Goal: Register for event/course

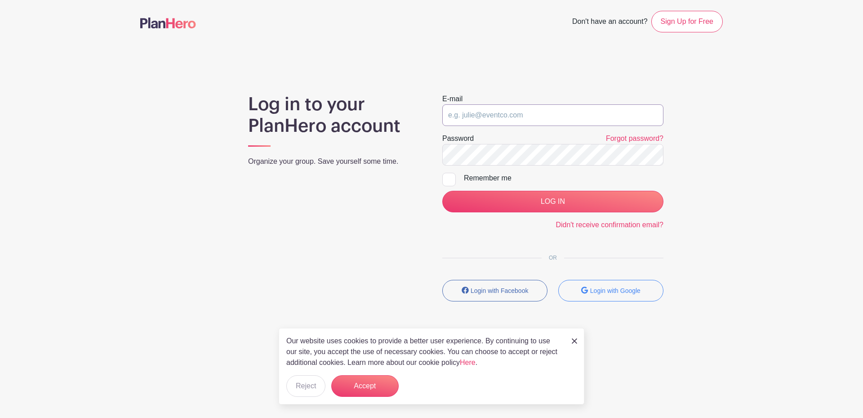
click at [516, 118] on input "email" at bounding box center [552, 115] width 221 height 22
type input "atpuettmann@gmail.com"
click at [442, 191] on input "LOG IN" at bounding box center [552, 202] width 221 height 22
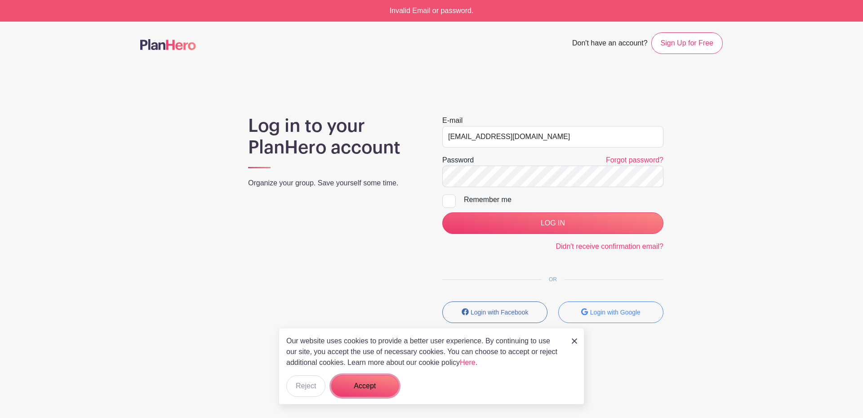
click at [375, 378] on button "Accept" at bounding box center [364, 386] width 67 height 22
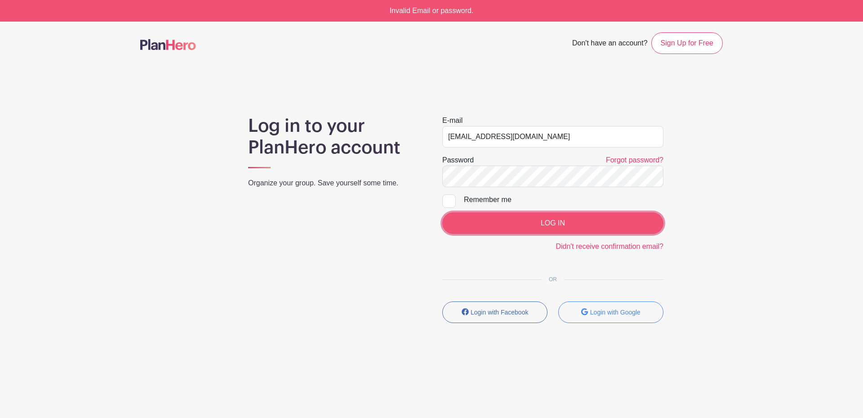
click at [640, 229] on input "LOG IN" at bounding box center [552, 223] width 221 height 22
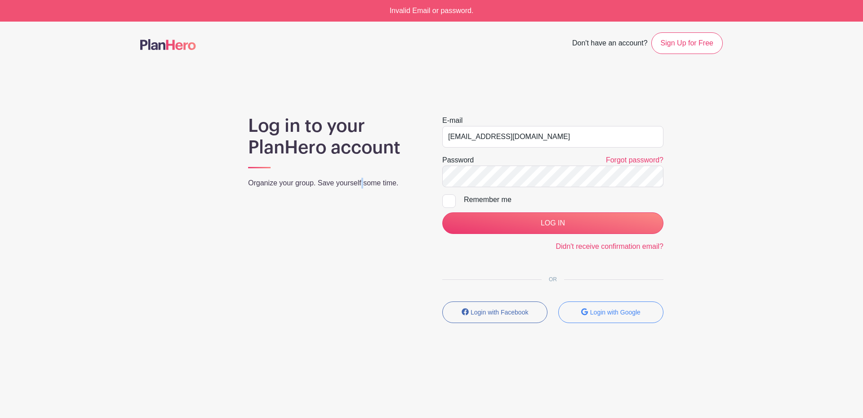
drag, startPoint x: 500, startPoint y: 187, endPoint x: 365, endPoint y: 292, distance: 170.7
click at [365, 292] on div "Log in to your PlanHero account Organize your group. Save yourself some time." at bounding box center [334, 222] width 194 height 215
click at [442, 212] on input "LOG IN" at bounding box center [552, 223] width 221 height 22
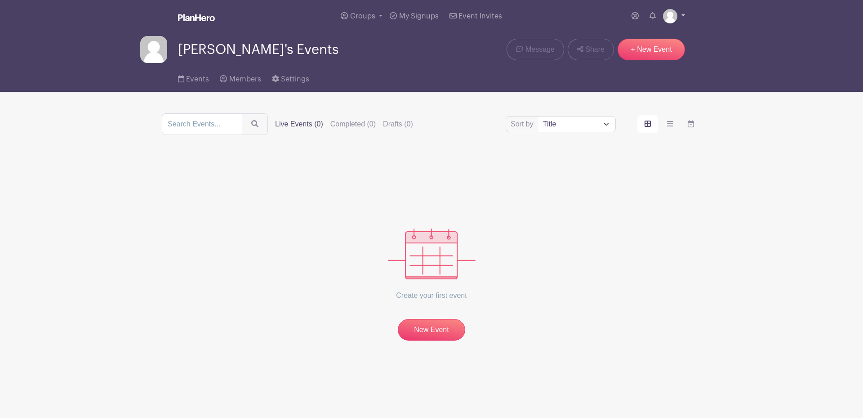
click at [680, 11] on link at bounding box center [674, 16] width 22 height 14
click at [634, 60] on link "Logout" at bounding box center [648, 59] width 71 height 14
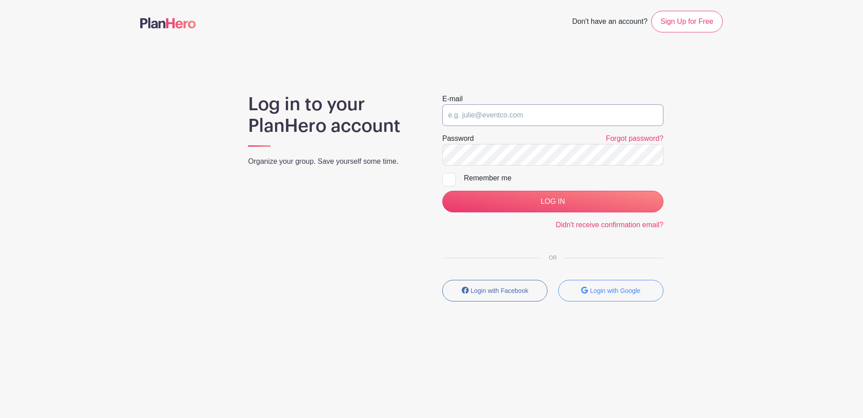
click at [554, 110] on input "email" at bounding box center [552, 115] width 221 height 22
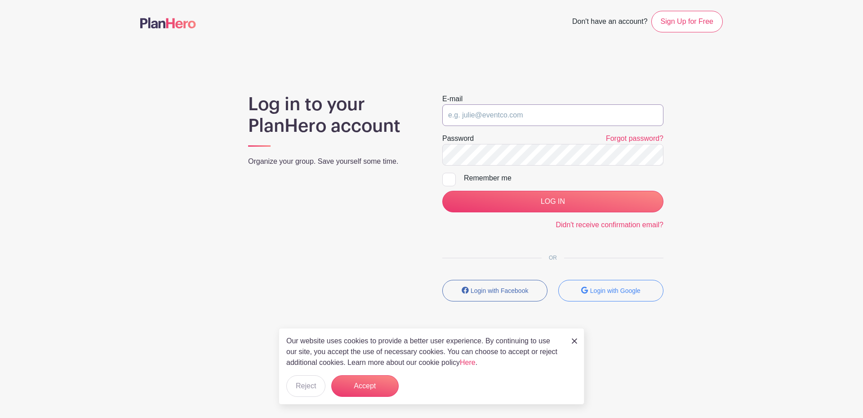
drag, startPoint x: 554, startPoint y: 110, endPoint x: 507, endPoint y: 109, distance: 47.2
click at [507, 109] on input "email" at bounding box center [552, 115] width 221 height 22
type input "volunteers@sjgschool.org"
click at [384, 387] on button "Accept" at bounding box center [364, 386] width 67 height 22
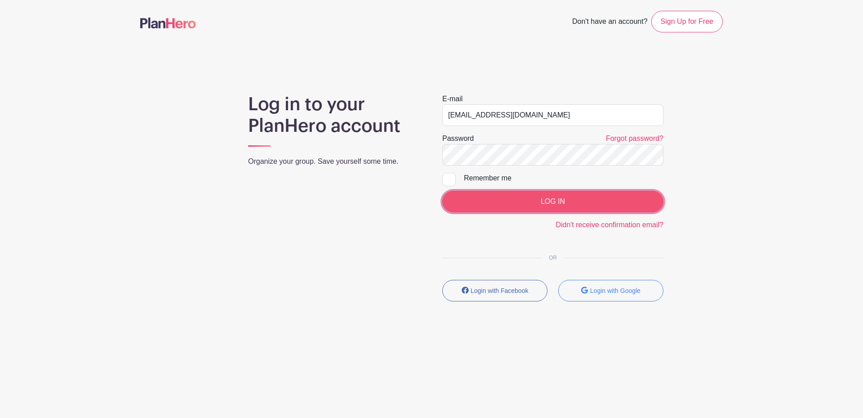
click at [554, 204] on input "LOG IN" at bounding box center [552, 202] width 221 height 22
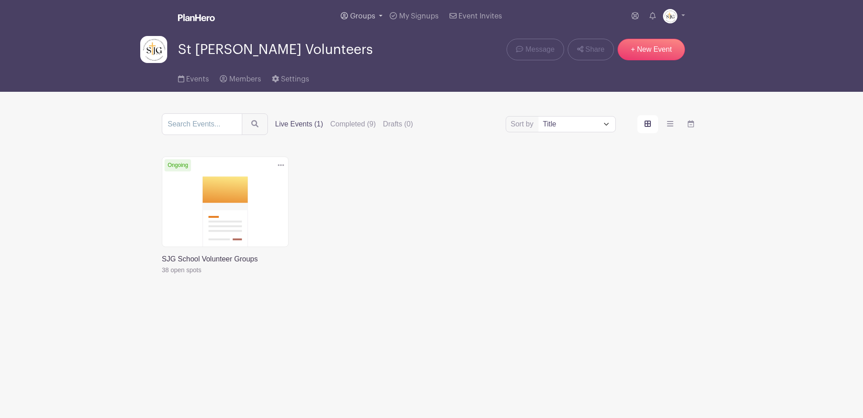
click at [373, 15] on span "Groups" at bounding box center [362, 16] width 25 height 7
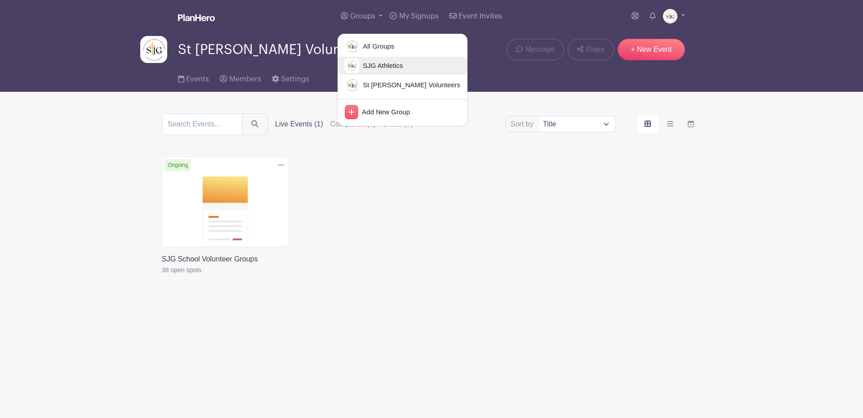
click at [384, 63] on span "SJG Athletics" at bounding box center [381, 66] width 44 height 10
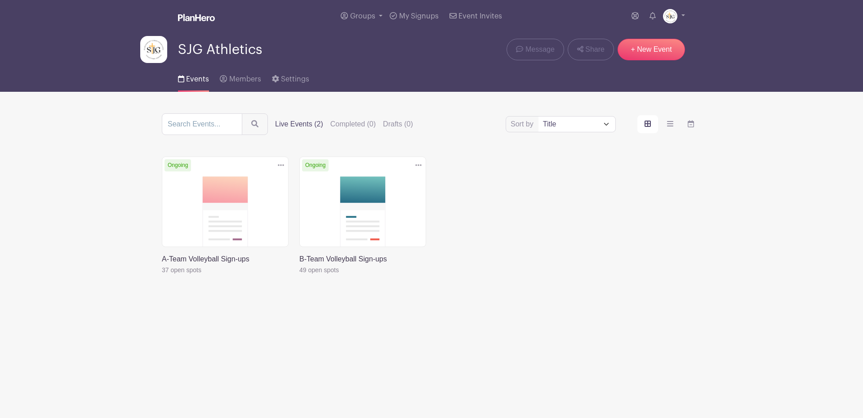
click at [162, 275] on link at bounding box center [162, 275] width 0 height 0
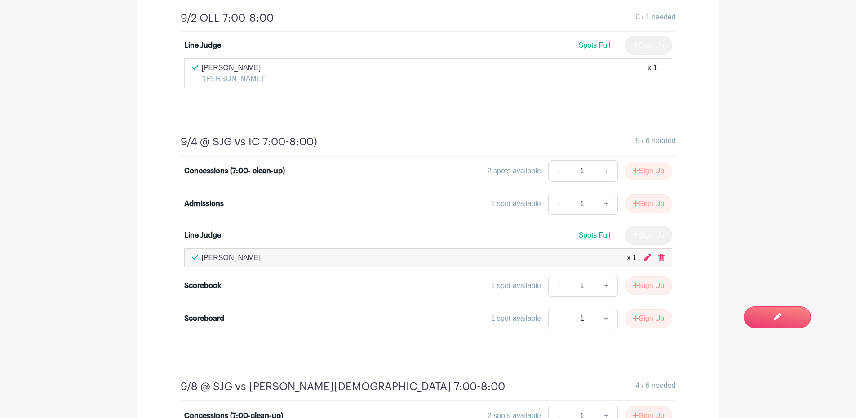
scroll to position [449, 0]
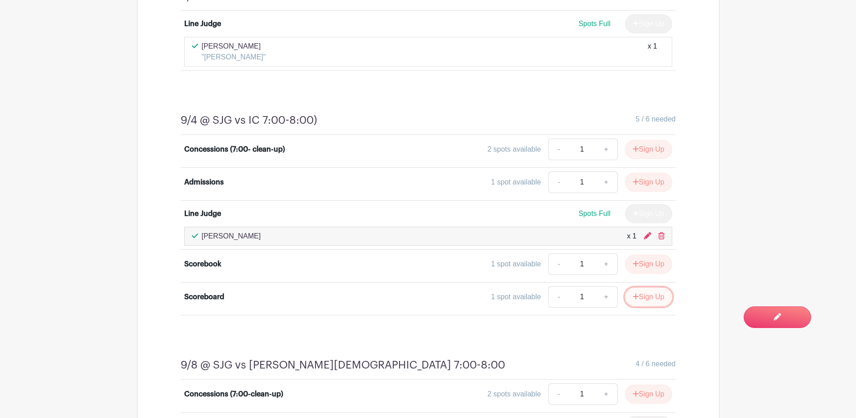
click at [652, 301] on button "Sign Up" at bounding box center [648, 296] width 47 height 19
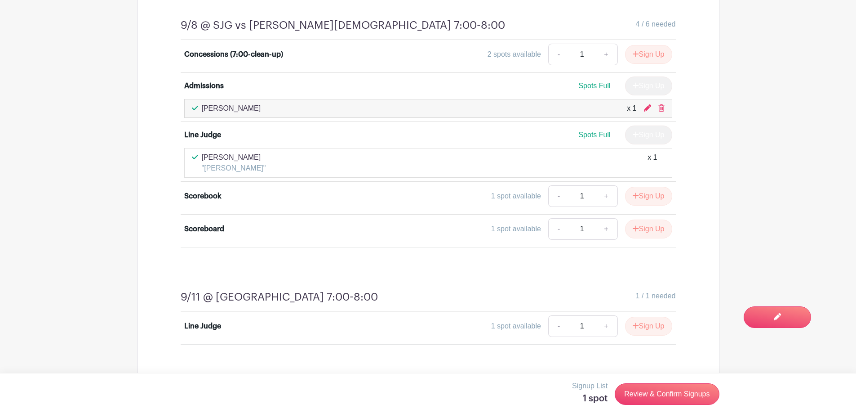
scroll to position [809, 0]
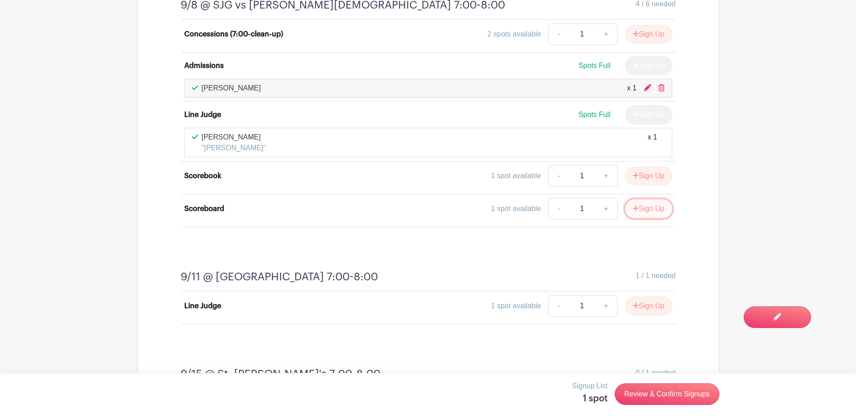
click at [649, 208] on button "Sign Up" at bounding box center [648, 208] width 47 height 19
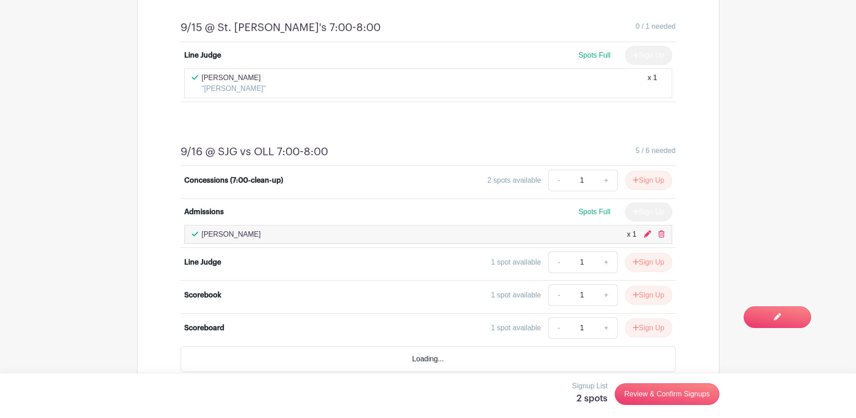
scroll to position [1169, 0]
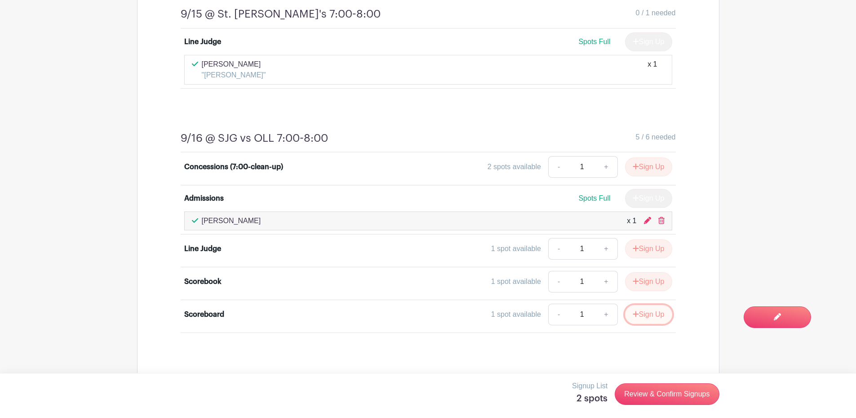
click at [652, 312] on button "Sign Up" at bounding box center [648, 314] width 47 height 19
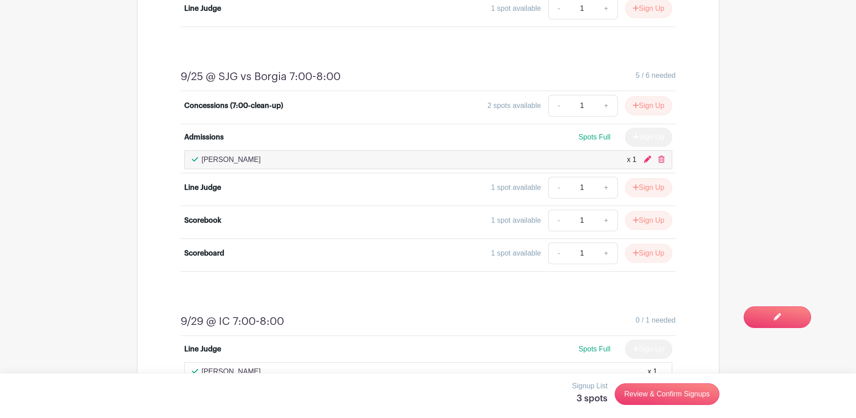
scroll to position [1573, 0]
click at [648, 252] on button "Sign Up" at bounding box center [648, 251] width 47 height 19
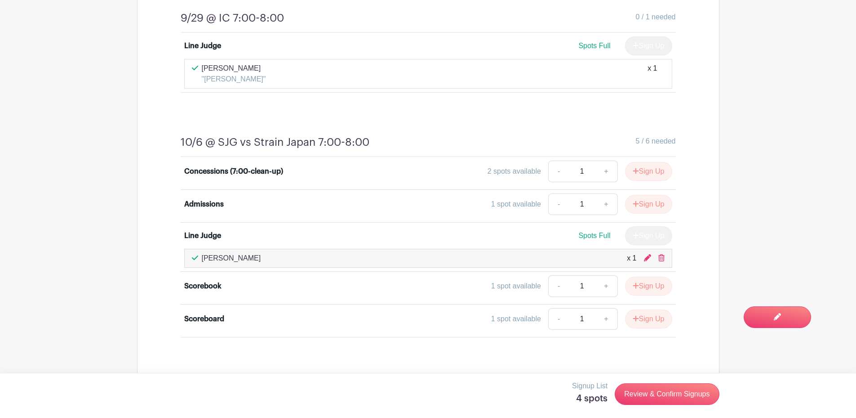
scroll to position [1888, 0]
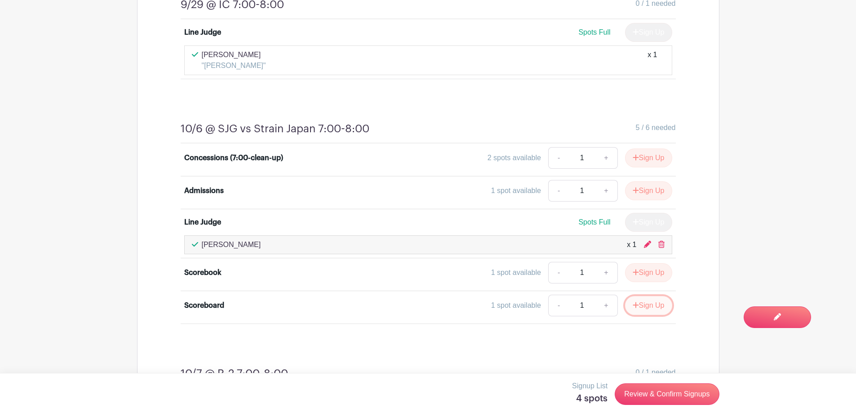
click at [655, 304] on button "Sign Up" at bounding box center [648, 305] width 47 height 19
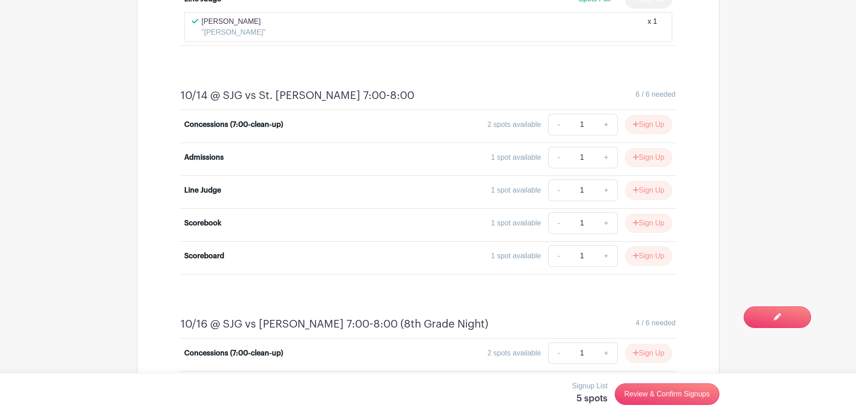
scroll to position [2292, 0]
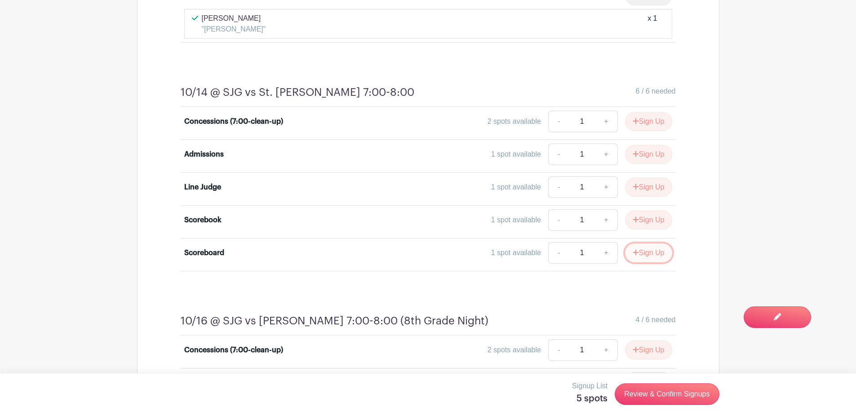
click at [646, 256] on button "Sign Up" at bounding box center [648, 252] width 47 height 19
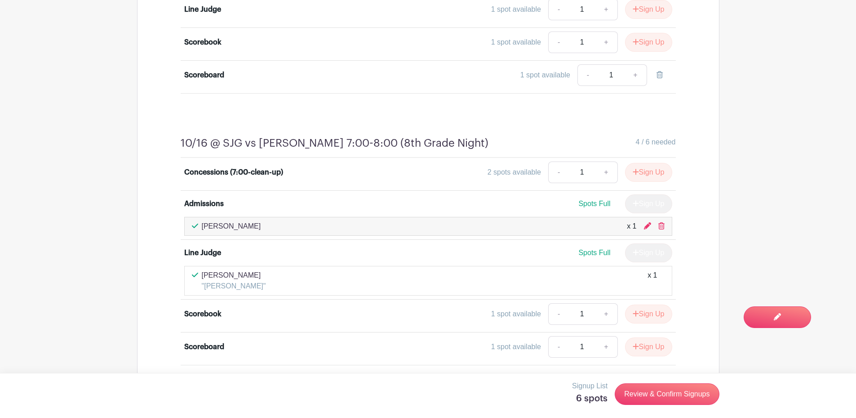
scroll to position [2472, 0]
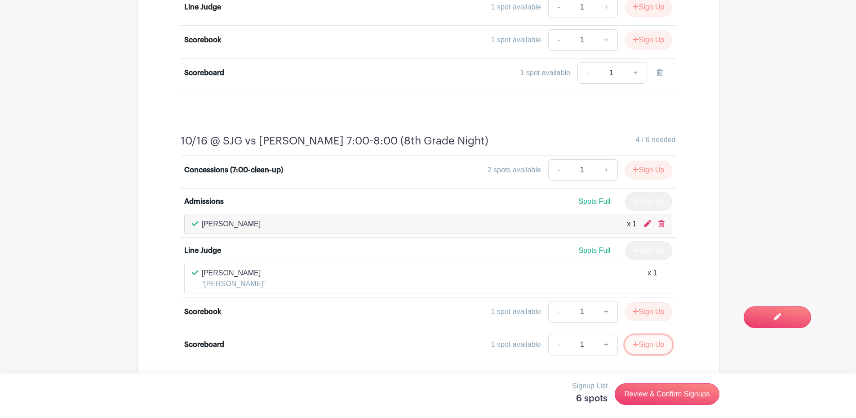
click at [640, 351] on button "Sign Up" at bounding box center [648, 344] width 47 height 19
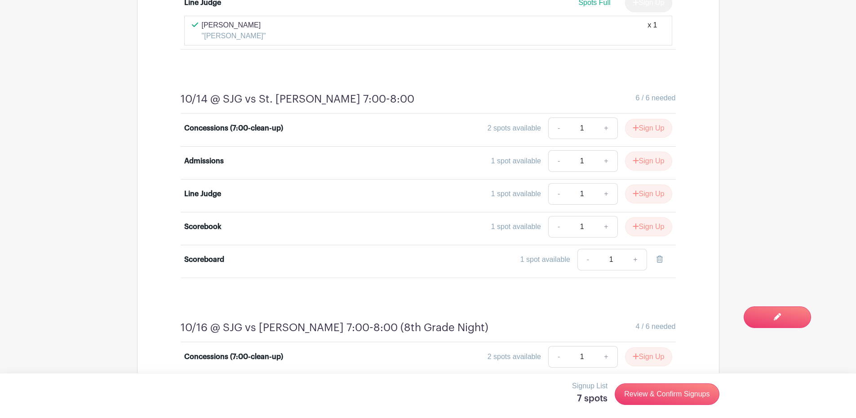
scroll to position [2247, 0]
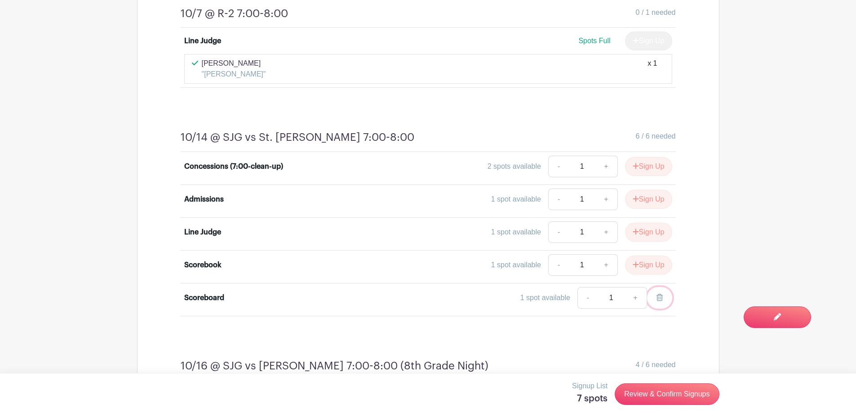
click at [660, 300] on icon at bounding box center [660, 296] width 6 height 7
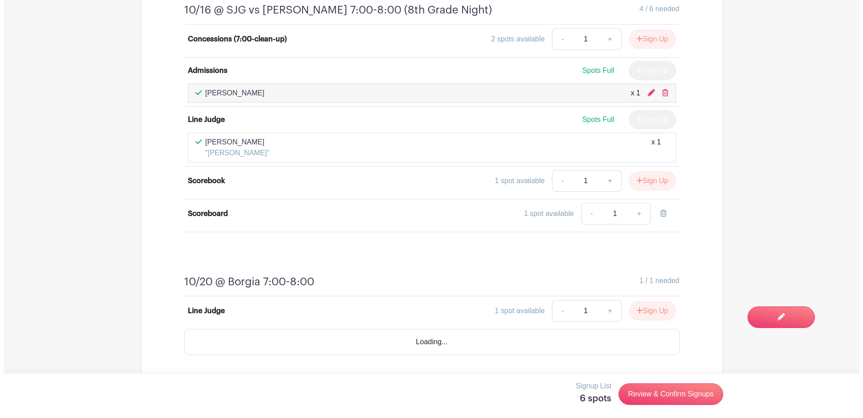
scroll to position [2592, 0]
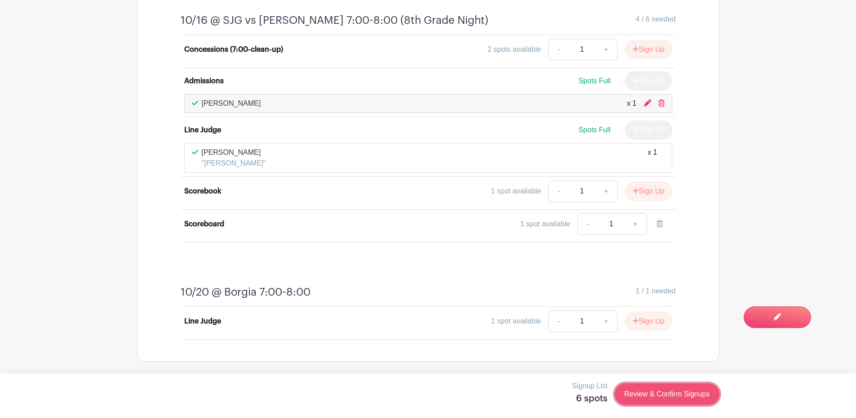
click at [669, 393] on link "Review & Confirm Signups" at bounding box center [667, 394] width 104 height 22
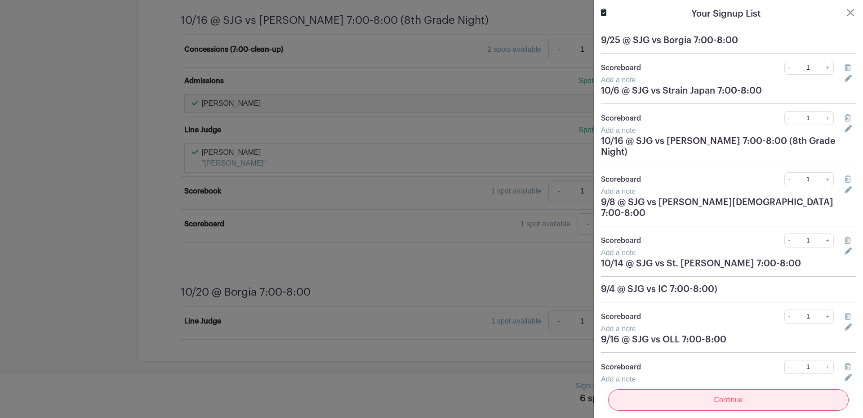
click at [727, 393] on input "Continue" at bounding box center [728, 400] width 240 height 22
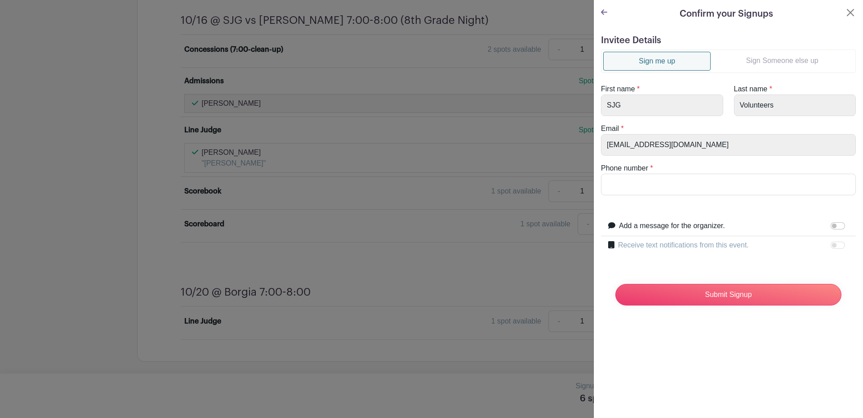
click at [597, 98] on div "First name * SJG" at bounding box center [662, 100] width 133 height 32
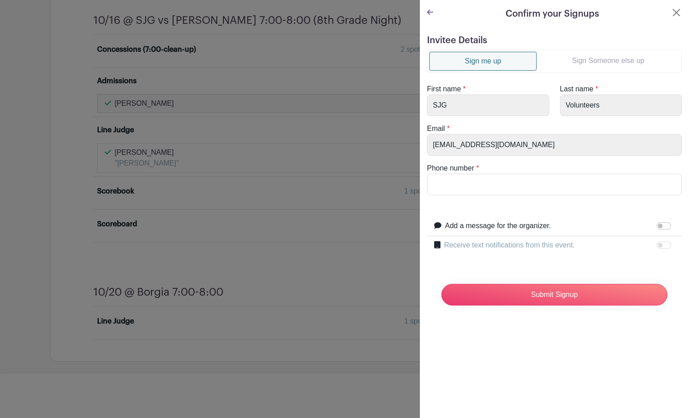
click at [624, 63] on link "Sign Someone else up" at bounding box center [608, 61] width 143 height 18
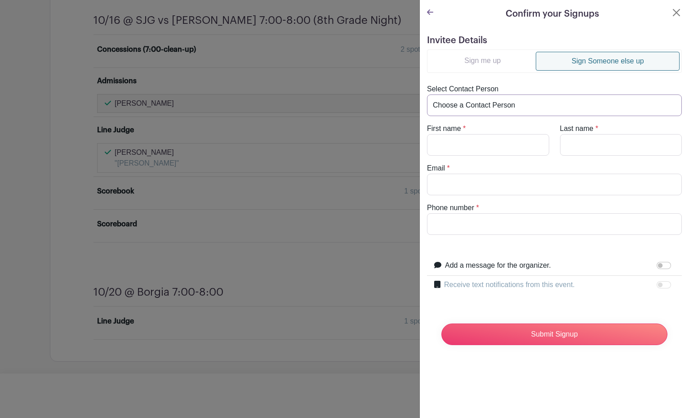
click at [503, 102] on select "Choose a Contact Person allyson Williams (alee52004@aol.com) Sherri Klekamp (sk…" at bounding box center [554, 105] width 255 height 22
click at [492, 145] on input "First name" at bounding box center [488, 145] width 122 height 22
type input "Amy"
type input "314-952-2708"
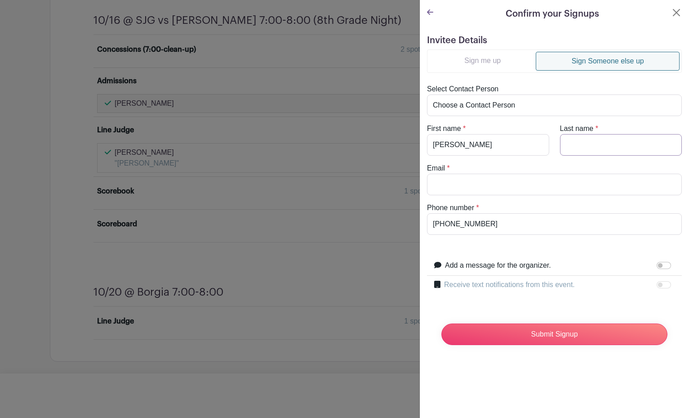
click at [582, 143] on input "Last name" at bounding box center [621, 145] width 122 height 22
type input "Bath"
click at [496, 182] on input "Email" at bounding box center [554, 184] width 255 height 22
type input "atpuettmann@gmail.com"
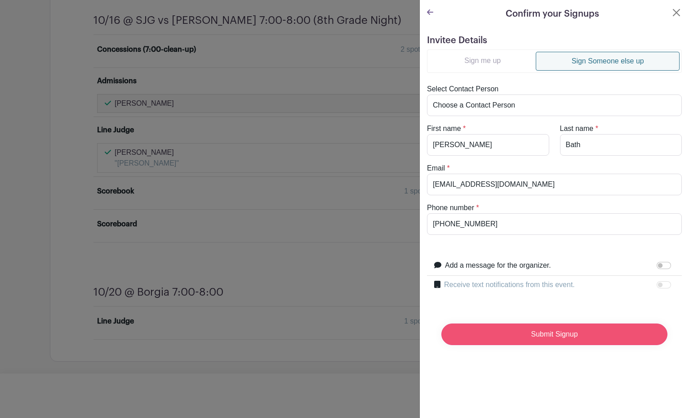
click at [556, 331] on input "Submit Signup" at bounding box center [554, 334] width 226 height 22
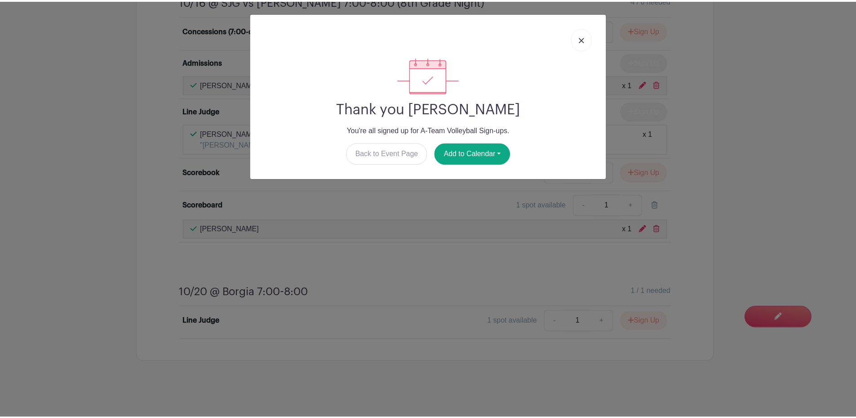
scroll to position [2673, 0]
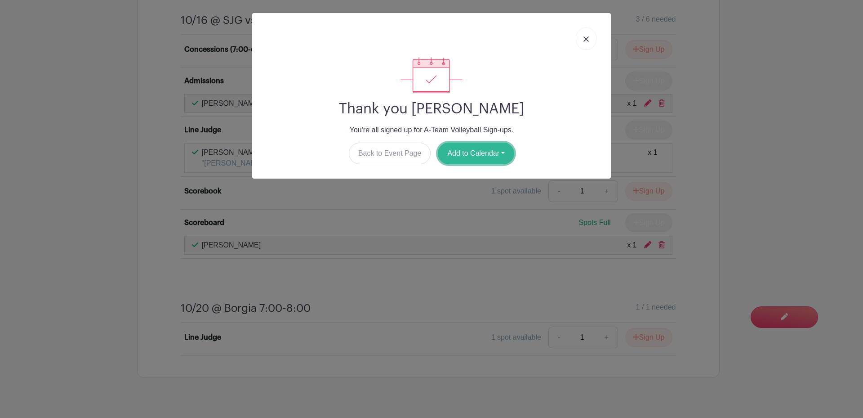
click at [472, 157] on button "Add to Calendar" at bounding box center [476, 153] width 76 height 22
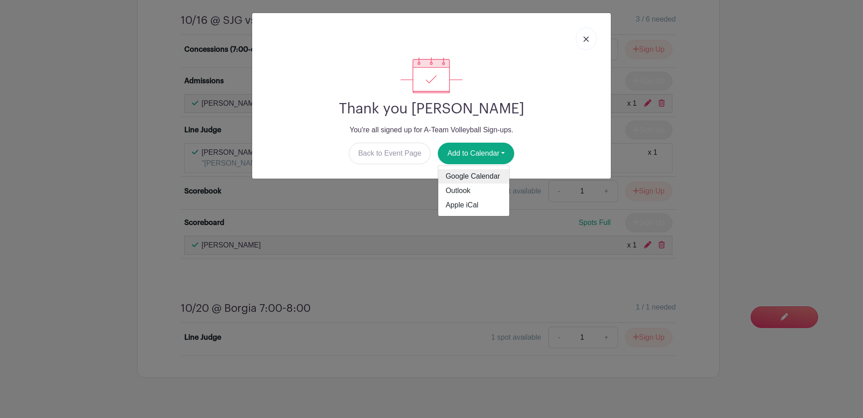
click at [469, 177] on link "Google Calendar" at bounding box center [473, 176] width 71 height 14
click at [583, 41] on img at bounding box center [585, 38] width 5 height 5
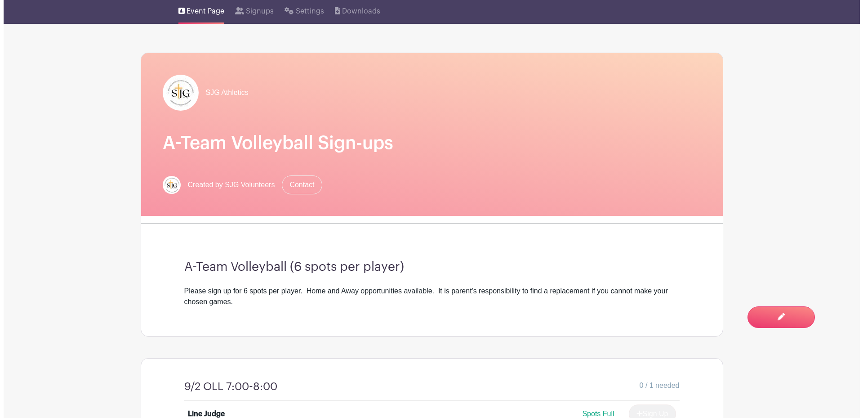
scroll to position [0, 0]
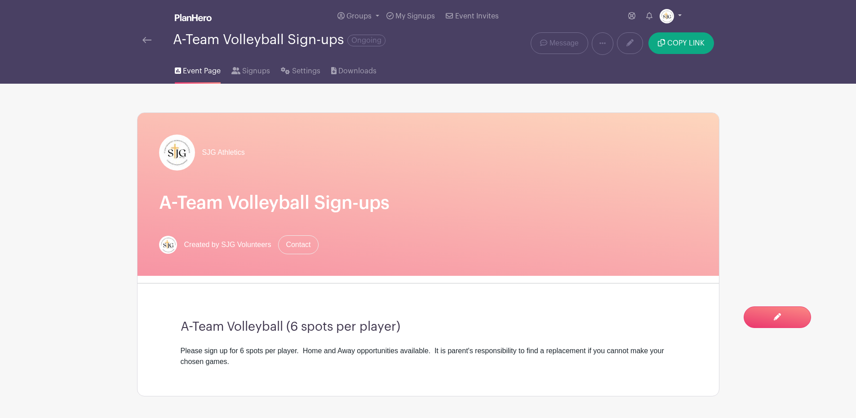
click at [679, 15] on link at bounding box center [671, 16] width 22 height 14
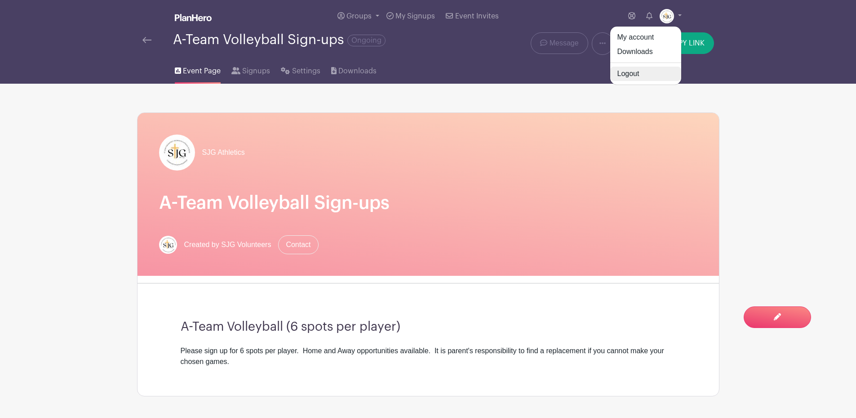
click at [630, 77] on link "Logout" at bounding box center [645, 74] width 71 height 14
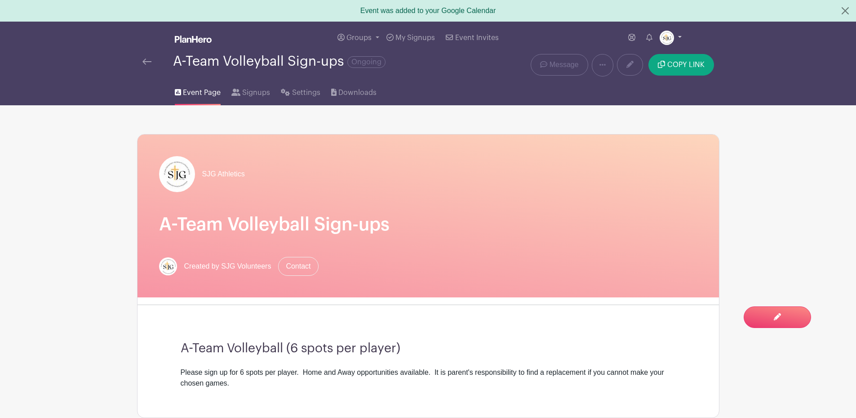
click at [679, 37] on link at bounding box center [671, 38] width 22 height 14
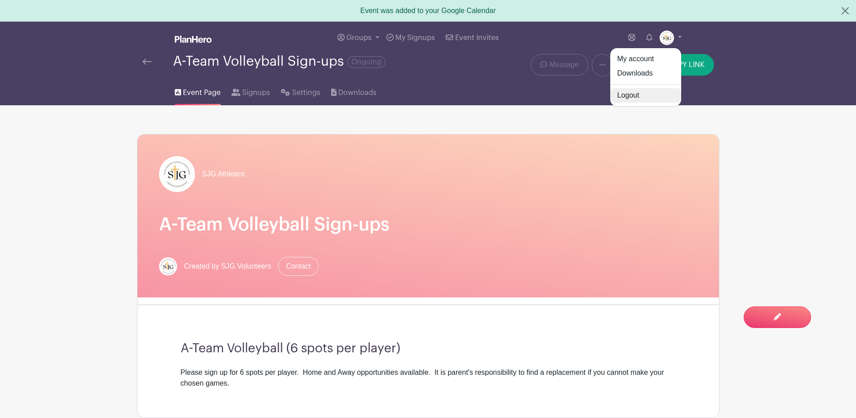
click at [634, 93] on link "Logout" at bounding box center [645, 95] width 71 height 14
